Goal: Transaction & Acquisition: Purchase product/service

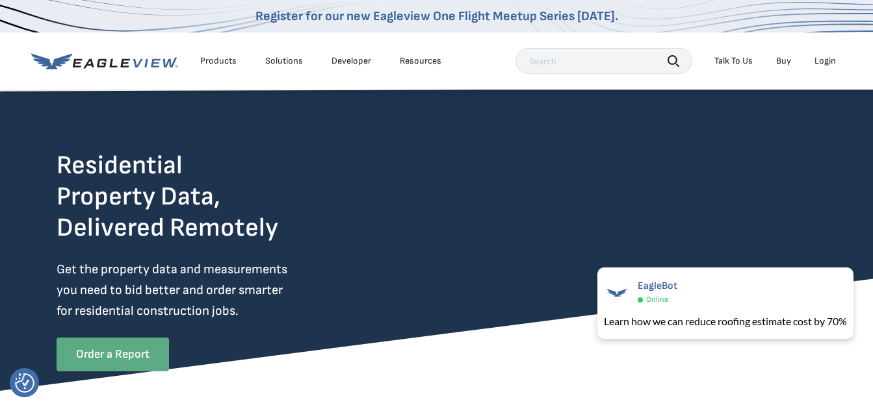
click at [97, 357] on link "Order a Report" at bounding box center [113, 355] width 112 height 34
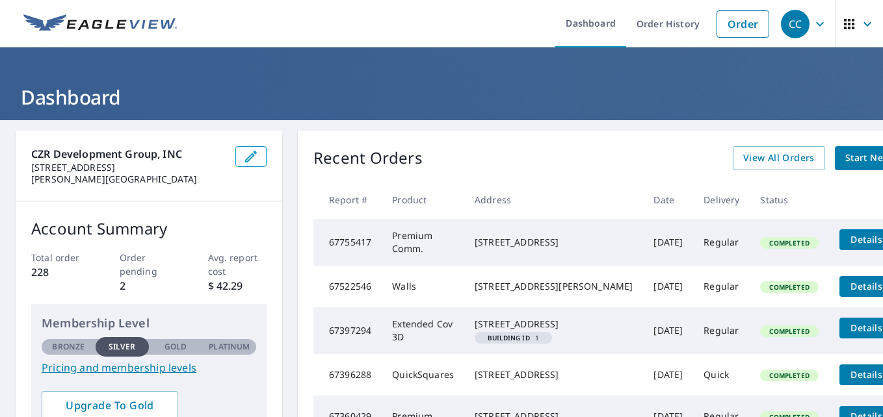
scroll to position [65, 0]
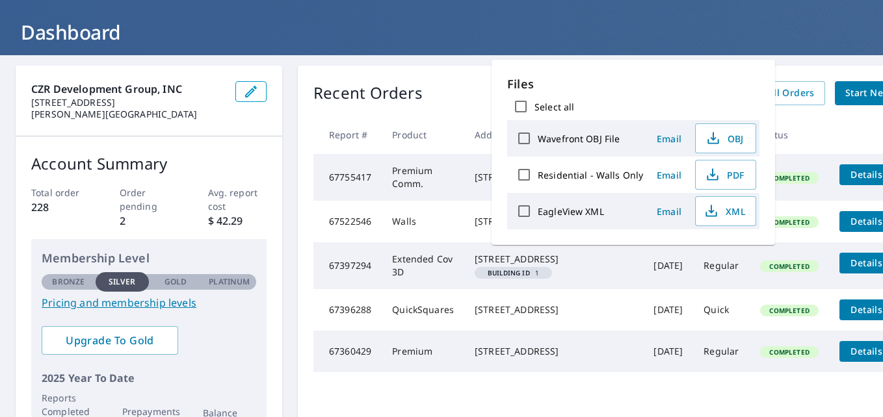
click at [387, 242] on td "Walls" at bounding box center [422, 222] width 83 height 42
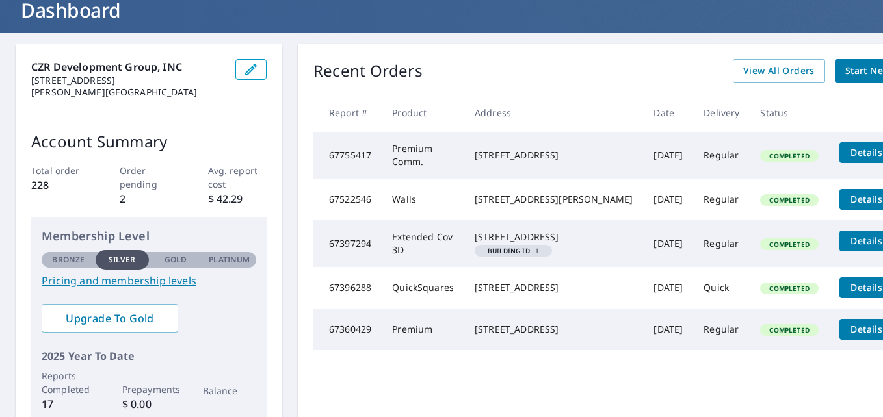
scroll to position [0, 0]
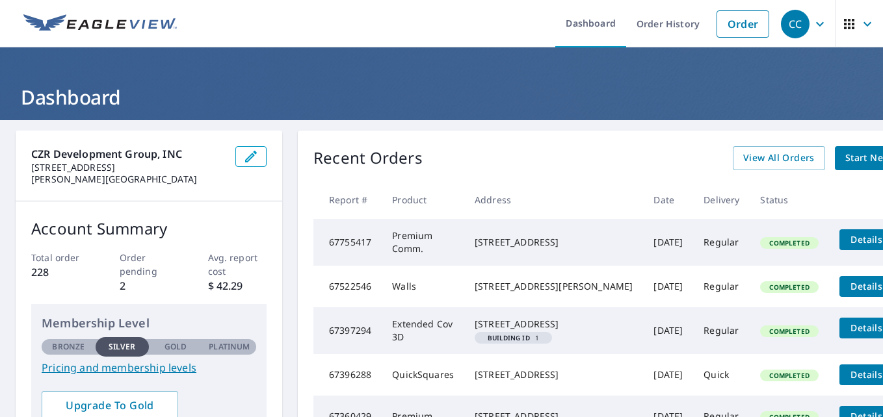
click at [845, 158] on span "Start New Order" at bounding box center [882, 158] width 75 height 16
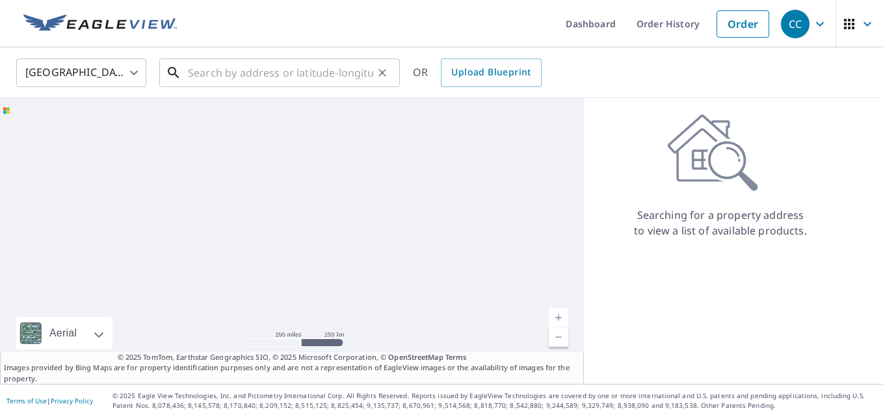
click at [242, 74] on input "text" at bounding box center [280, 73] width 185 height 36
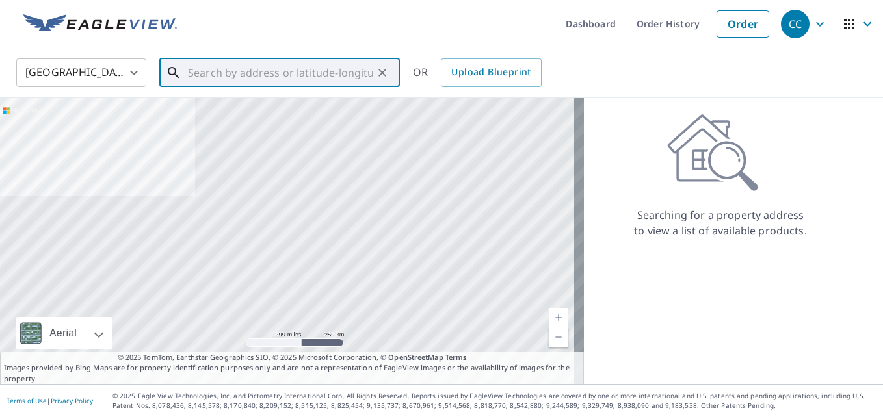
click at [213, 75] on input "text" at bounding box center [280, 73] width 185 height 36
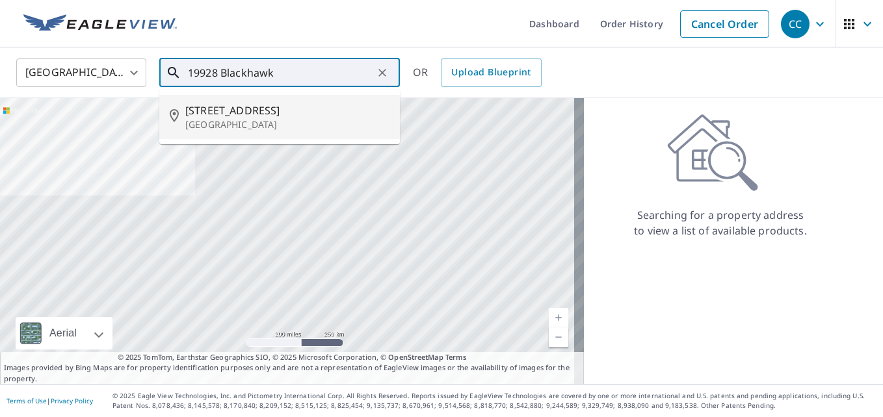
click at [224, 125] on p "[GEOGRAPHIC_DATA]" at bounding box center [287, 124] width 204 height 13
type input "[STREET_ADDRESS]"
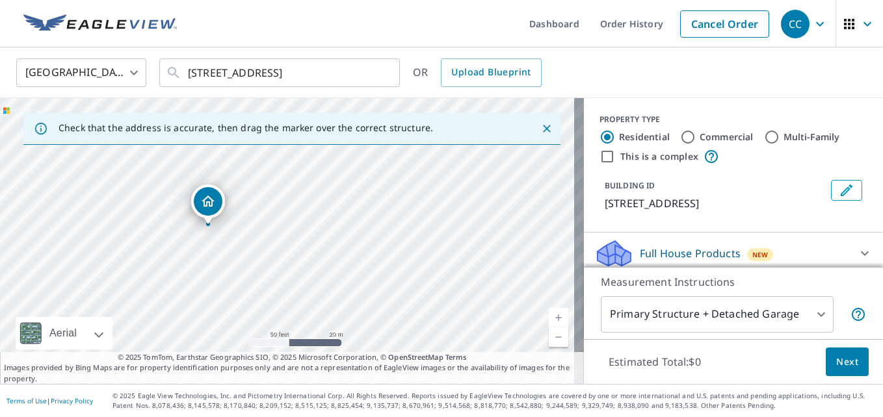
drag, startPoint x: 234, startPoint y: 293, endPoint x: 282, endPoint y: 263, distance: 57.0
click at [282, 263] on div "[STREET_ADDRESS]" at bounding box center [292, 241] width 584 height 286
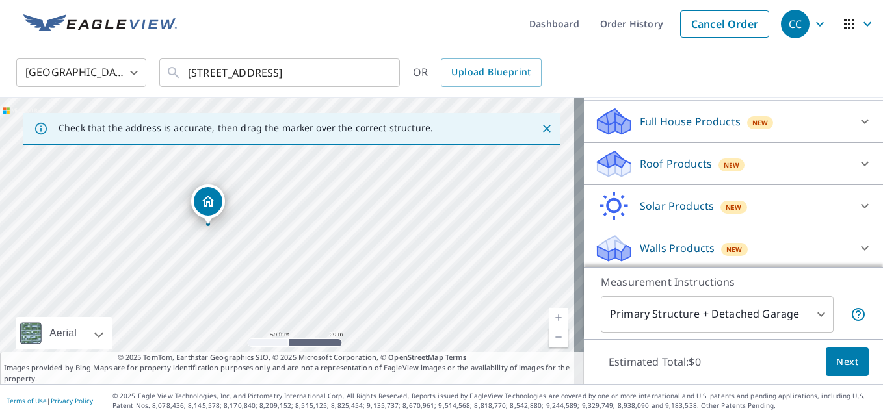
scroll to position [150, 0]
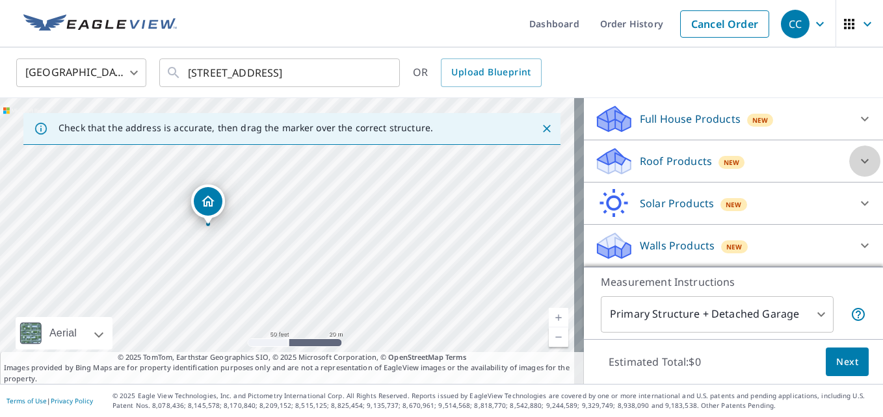
click at [857, 160] on icon at bounding box center [865, 161] width 16 height 16
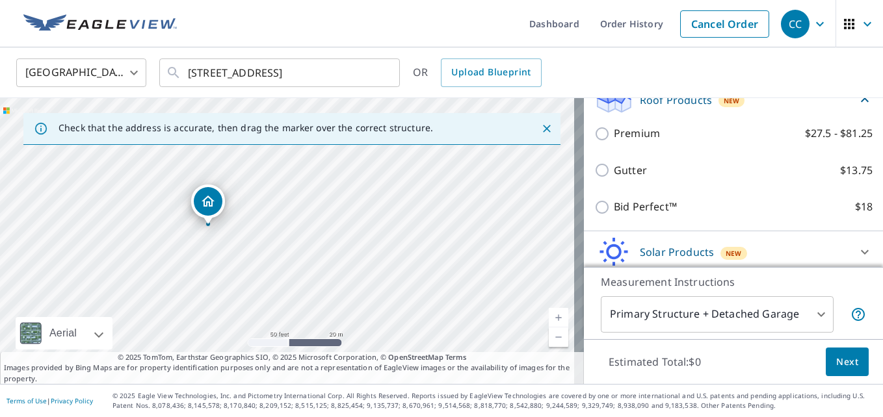
scroll to position [215, 0]
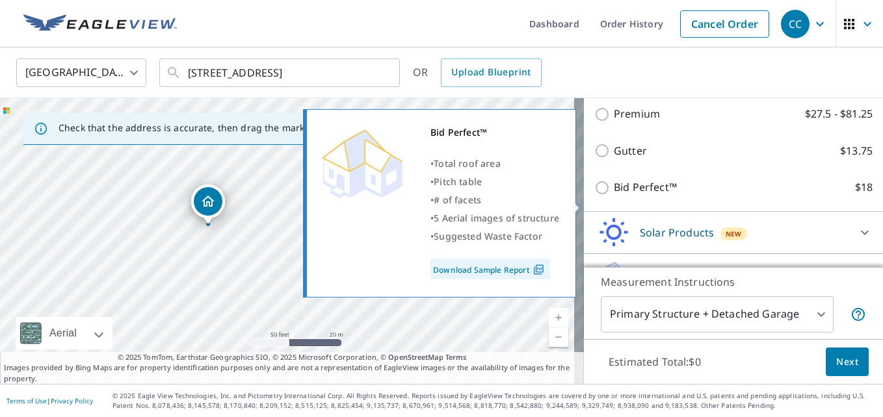
click at [651, 196] on p "Bid Perfect™" at bounding box center [645, 187] width 63 height 16
click at [614, 196] on input "Bid Perfect™ $18" at bounding box center [603, 188] width 19 height 16
checkbox input "true"
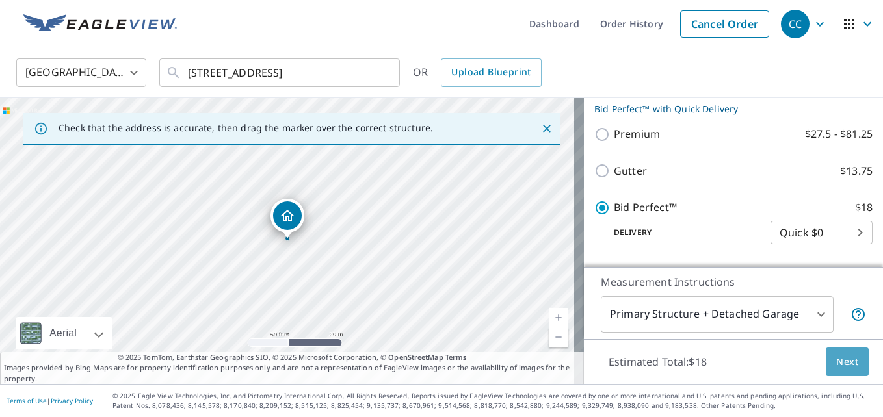
click at [844, 363] on span "Next" at bounding box center [847, 362] width 22 height 16
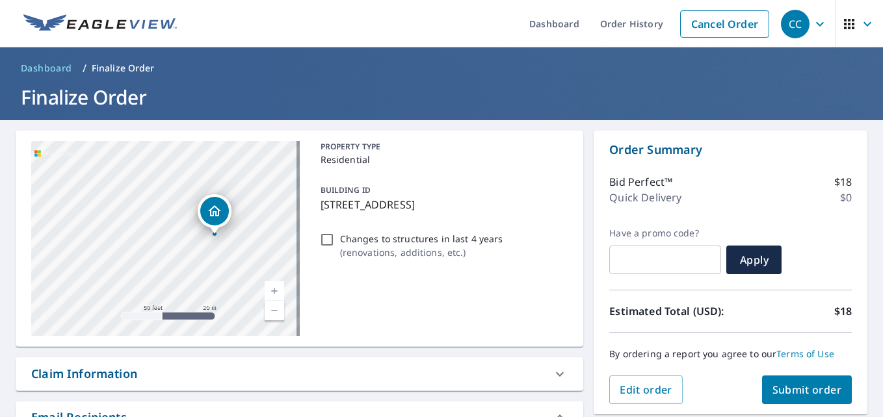
click at [807, 392] on span "Submit order" at bounding box center [807, 390] width 70 height 14
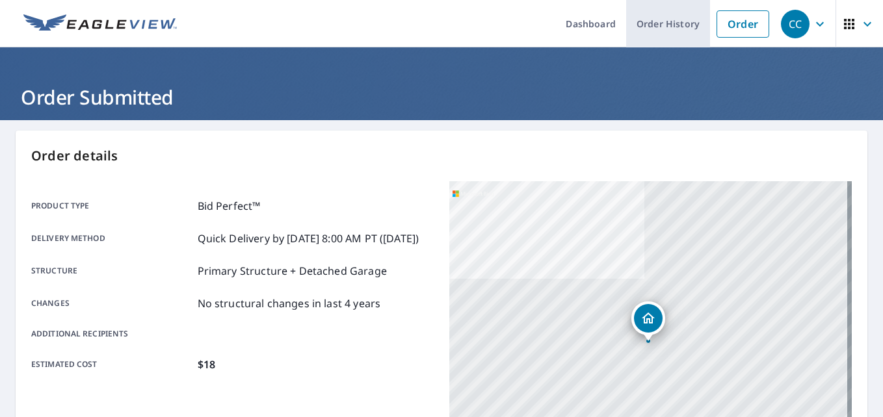
click at [647, 17] on link "Order History" at bounding box center [668, 23] width 84 height 47
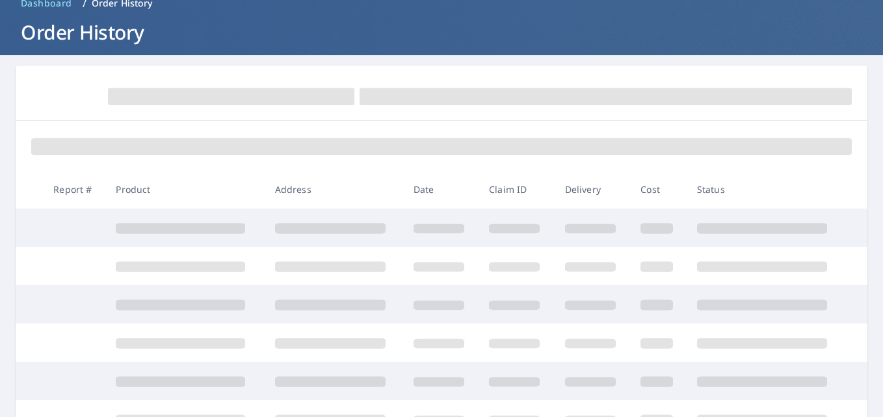
scroll to position [130, 0]
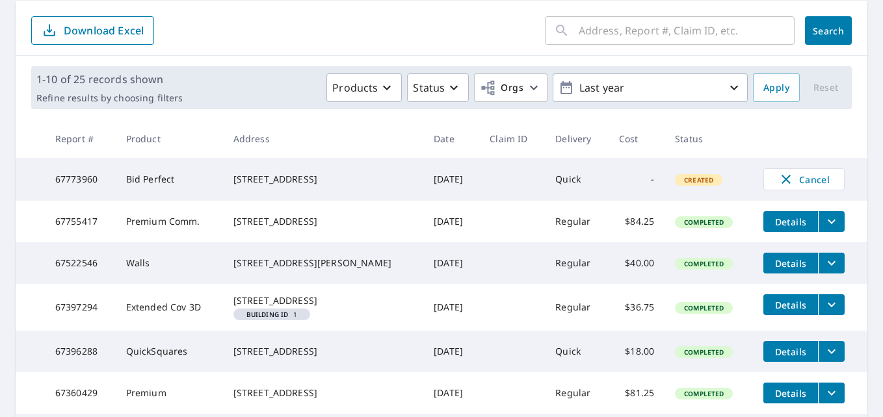
click at [292, 307] on div "[STREET_ADDRESS]" at bounding box center [322, 300] width 179 height 13
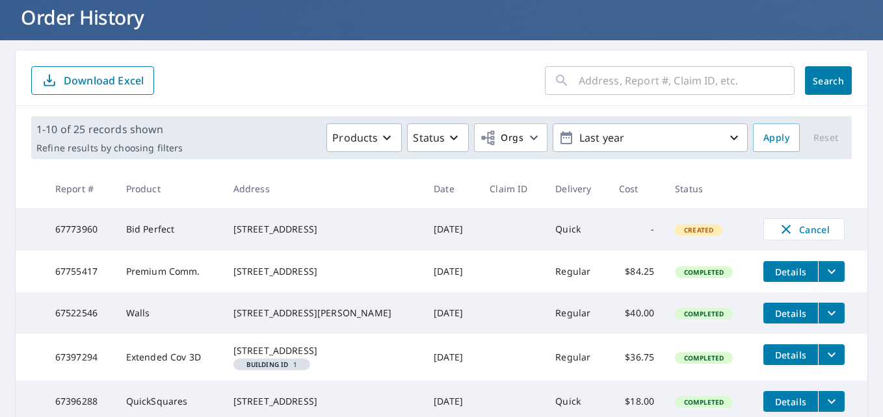
scroll to position [0, 0]
